Goal: Contribute content: Add original content to the website for others to see

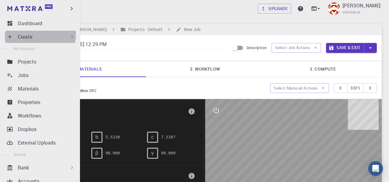
click at [36, 34] on div "Create" at bounding box center [46, 36] width 57 height 7
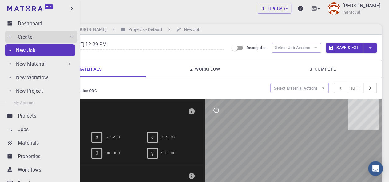
click at [39, 48] on div "New Job" at bounding box center [45, 50] width 59 height 7
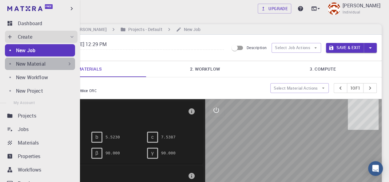
click at [41, 63] on p "New Material" at bounding box center [31, 63] width 30 height 7
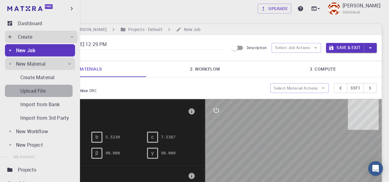
click at [46, 93] on div "Upload File" at bounding box center [46, 90] width 52 height 7
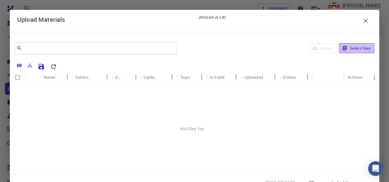
click at [343, 49] on button "Select files" at bounding box center [356, 48] width 35 height 10
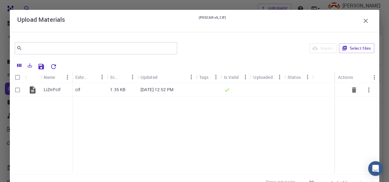
click at [174, 91] on p "[DATE] 12:52 PM" at bounding box center [157, 90] width 33 height 6
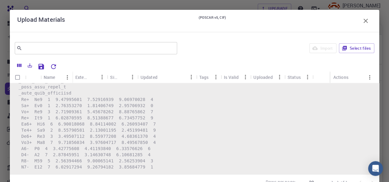
scroll to position [214, 0]
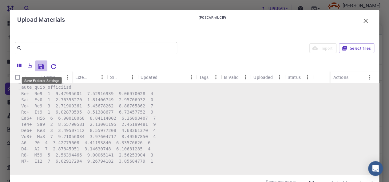
click at [42, 65] on icon "Save Explorer Settings" at bounding box center [41, 66] width 7 height 7
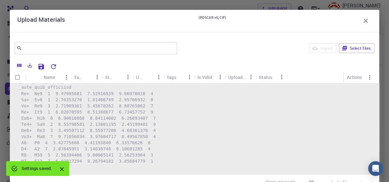
click at [306, 54] on div "Import Select files" at bounding box center [277, 48] width 195 height 15
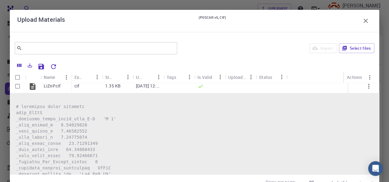
scroll to position [0, 0]
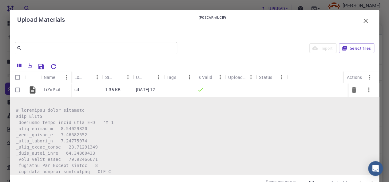
click at [18, 94] on input "Select row" at bounding box center [18, 90] width 12 height 12
checkbox input "true"
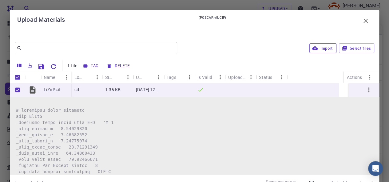
click at [314, 50] on button "Import" at bounding box center [323, 48] width 27 height 10
checkbox input "false"
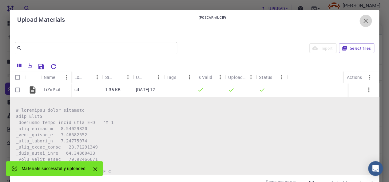
click at [362, 18] on icon "button" at bounding box center [365, 20] width 7 height 7
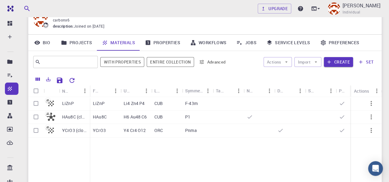
scroll to position [31, 0]
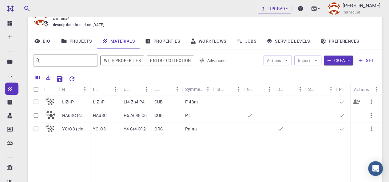
click at [135, 102] on p "Li4 Zn4 P4" at bounding box center [134, 102] width 21 height 6
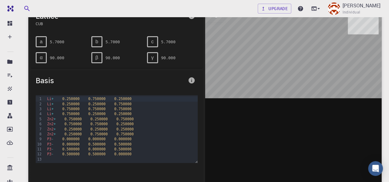
scroll to position [54, 0]
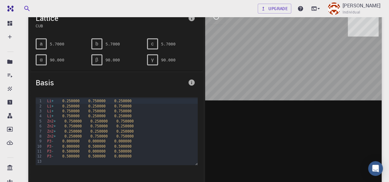
drag, startPoint x: 273, startPoint y: 64, endPoint x: 246, endPoint y: 70, distance: 26.9
click at [246, 70] on div at bounding box center [293, 101] width 177 height 191
drag, startPoint x: 274, startPoint y: 56, endPoint x: 258, endPoint y: 60, distance: 16.5
click at [258, 60] on div at bounding box center [293, 101] width 177 height 191
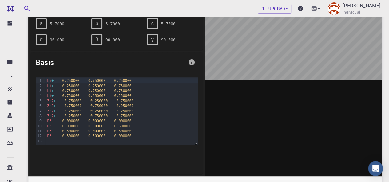
scroll to position [73, 0]
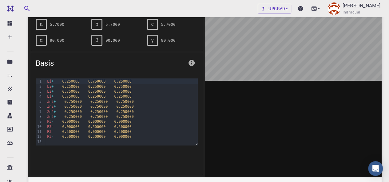
click at [146, 136] on div "P3 - 0.500000 0.500000 0.000000" at bounding box center [121, 136] width 152 height 5
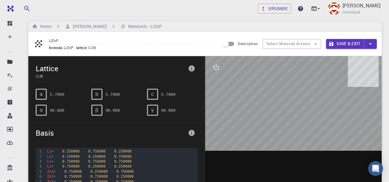
scroll to position [0, 0]
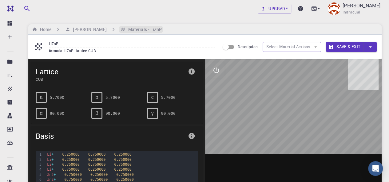
click at [132, 29] on h6 "Materials - LiZnP" at bounding box center [144, 29] width 36 height 7
click at [92, 28] on h6 "[PERSON_NAME]" at bounding box center [88, 29] width 36 height 7
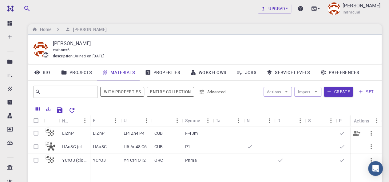
click at [160, 136] on p "CUB" at bounding box center [158, 133] width 8 height 6
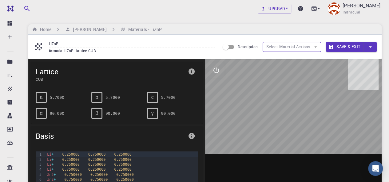
click at [313, 49] on icon "button" at bounding box center [316, 47] width 6 height 6
click at [240, 45] on span "Description" at bounding box center [248, 46] width 20 height 5
click at [240, 45] on input "Description" at bounding box center [225, 47] width 35 height 12
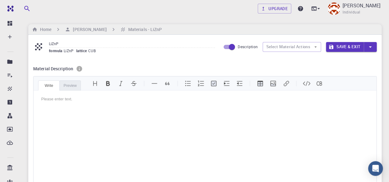
click at [227, 47] on input "Description" at bounding box center [231, 47] width 35 height 12
checkbox input "false"
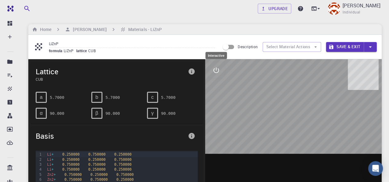
click at [218, 74] on button "interactive" at bounding box center [216, 70] width 15 height 15
click at [219, 86] on div at bounding box center [293, 154] width 177 height 191
click at [219, 86] on icon "view" at bounding box center [216, 85] width 7 height 5
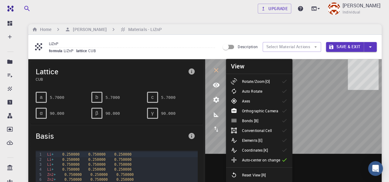
click at [255, 104] on li "Axes" at bounding box center [259, 101] width 66 height 10
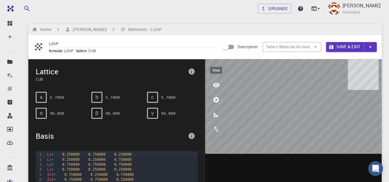
click at [218, 88] on icon "view" at bounding box center [216, 85] width 7 height 7
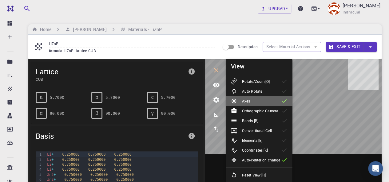
click at [258, 98] on li "Axes" at bounding box center [259, 101] width 66 height 10
